Goal: Navigation & Orientation: Find specific page/section

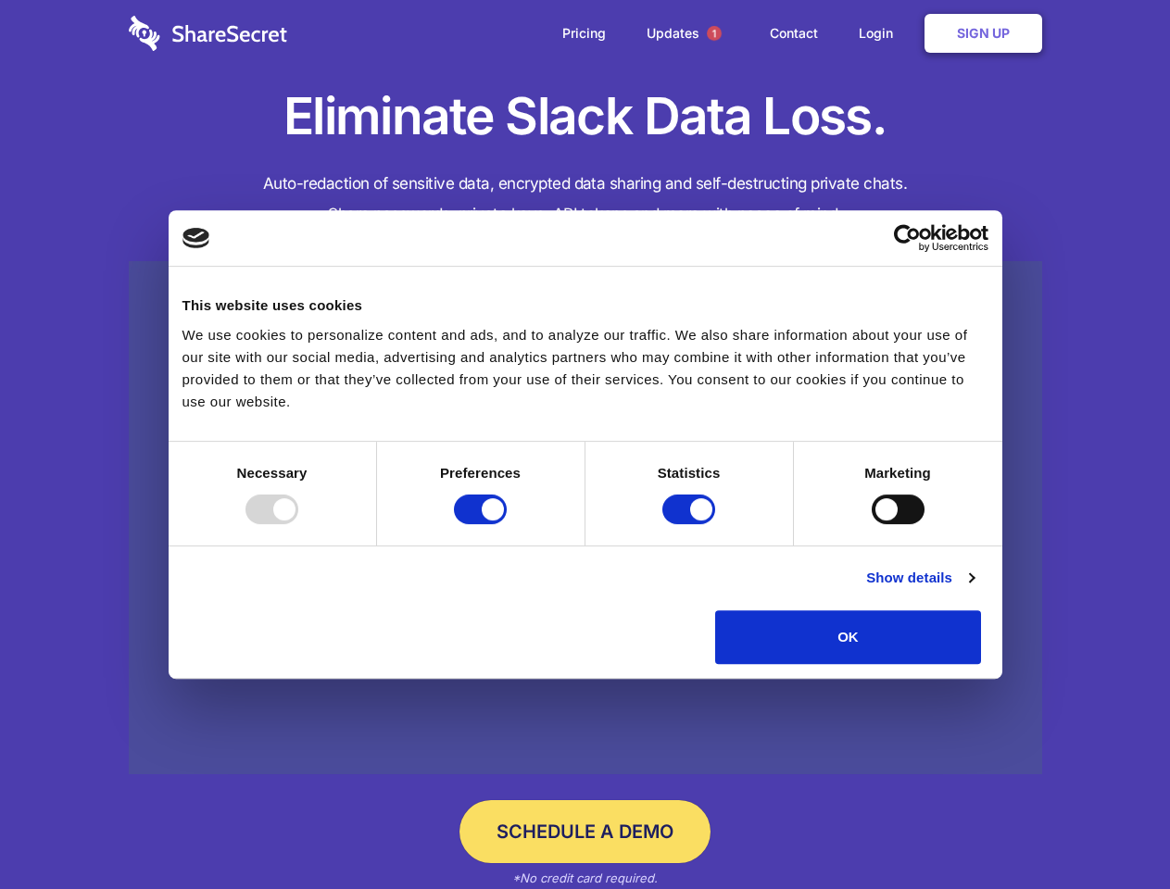
click at [298, 524] on div at bounding box center [271, 510] width 53 height 30
click at [507, 524] on input "Preferences" at bounding box center [480, 510] width 53 height 30
checkbox input "false"
click at [691, 524] on input "Statistics" at bounding box center [688, 510] width 53 height 30
checkbox input "false"
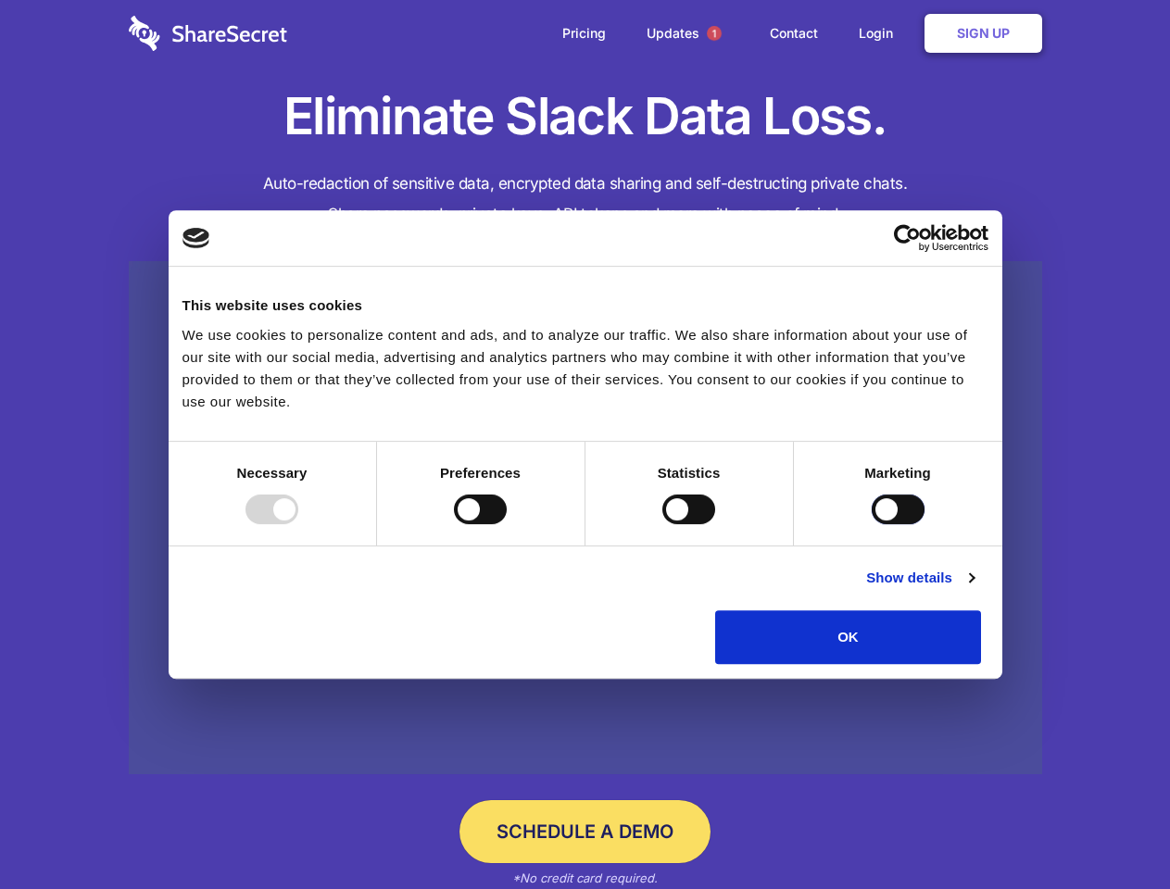
click at [872, 524] on input "Marketing" at bounding box center [898, 510] width 53 height 30
checkbox input "true"
click at [974, 589] on link "Show details" at bounding box center [919, 578] width 107 height 22
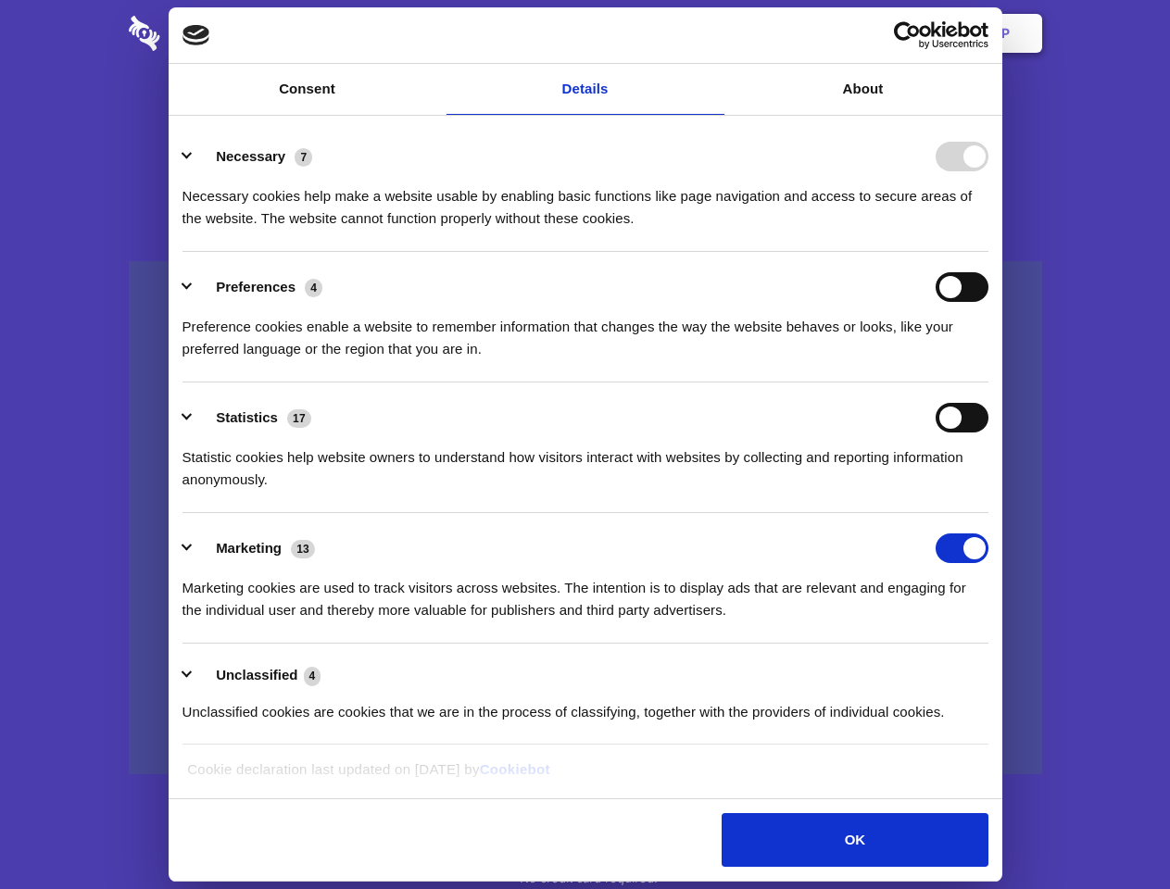
click at [988, 491] on div "Statistic cookies help website owners to understand how visitors interact with …" at bounding box center [585, 462] width 806 height 58
click at [713, 33] on span "1" at bounding box center [714, 33] width 15 height 15
